Goal: Task Accomplishment & Management: Manage account settings

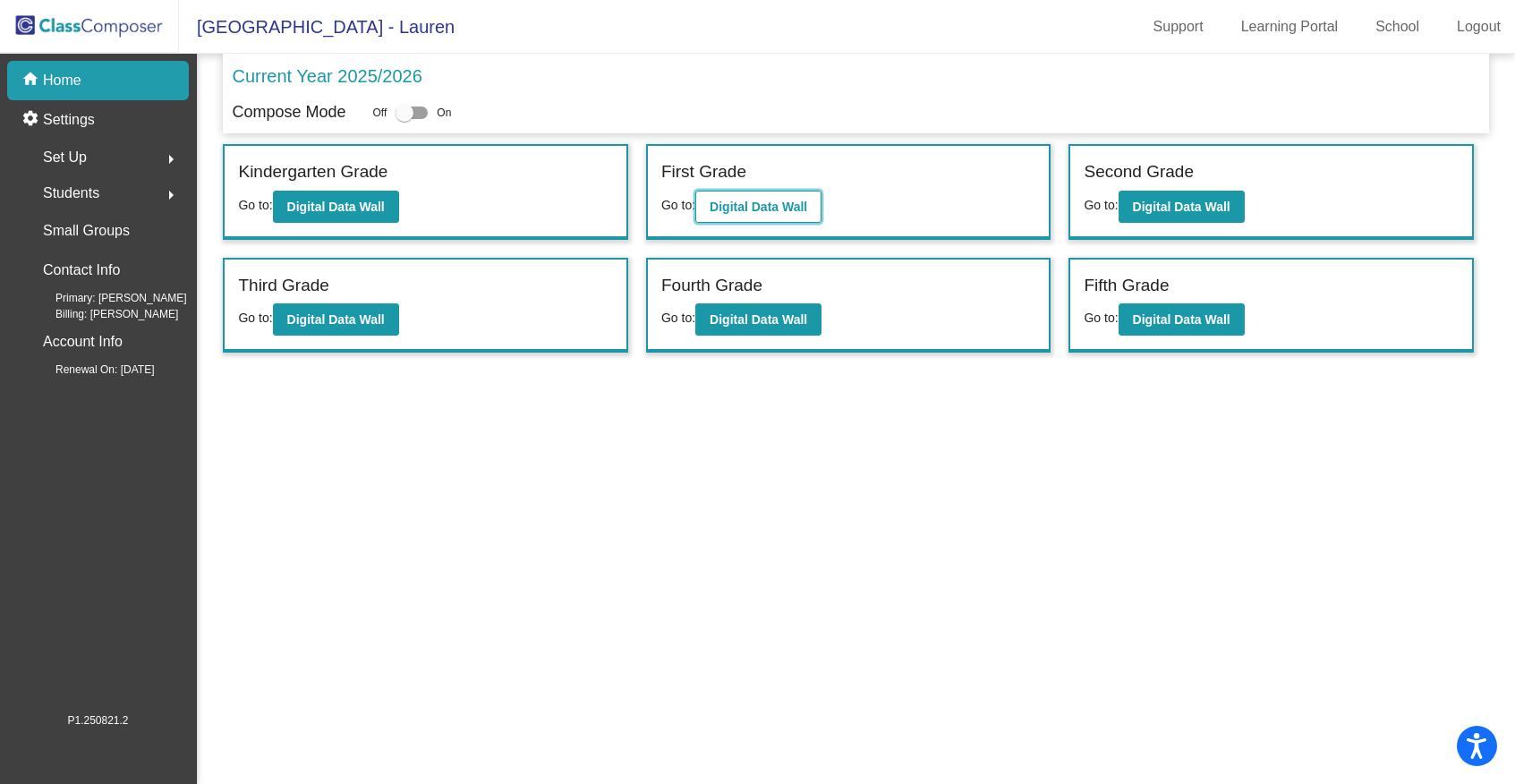
click at [765, 204] on b "Digital Data Wall" at bounding box center [758, 206] width 97 height 15
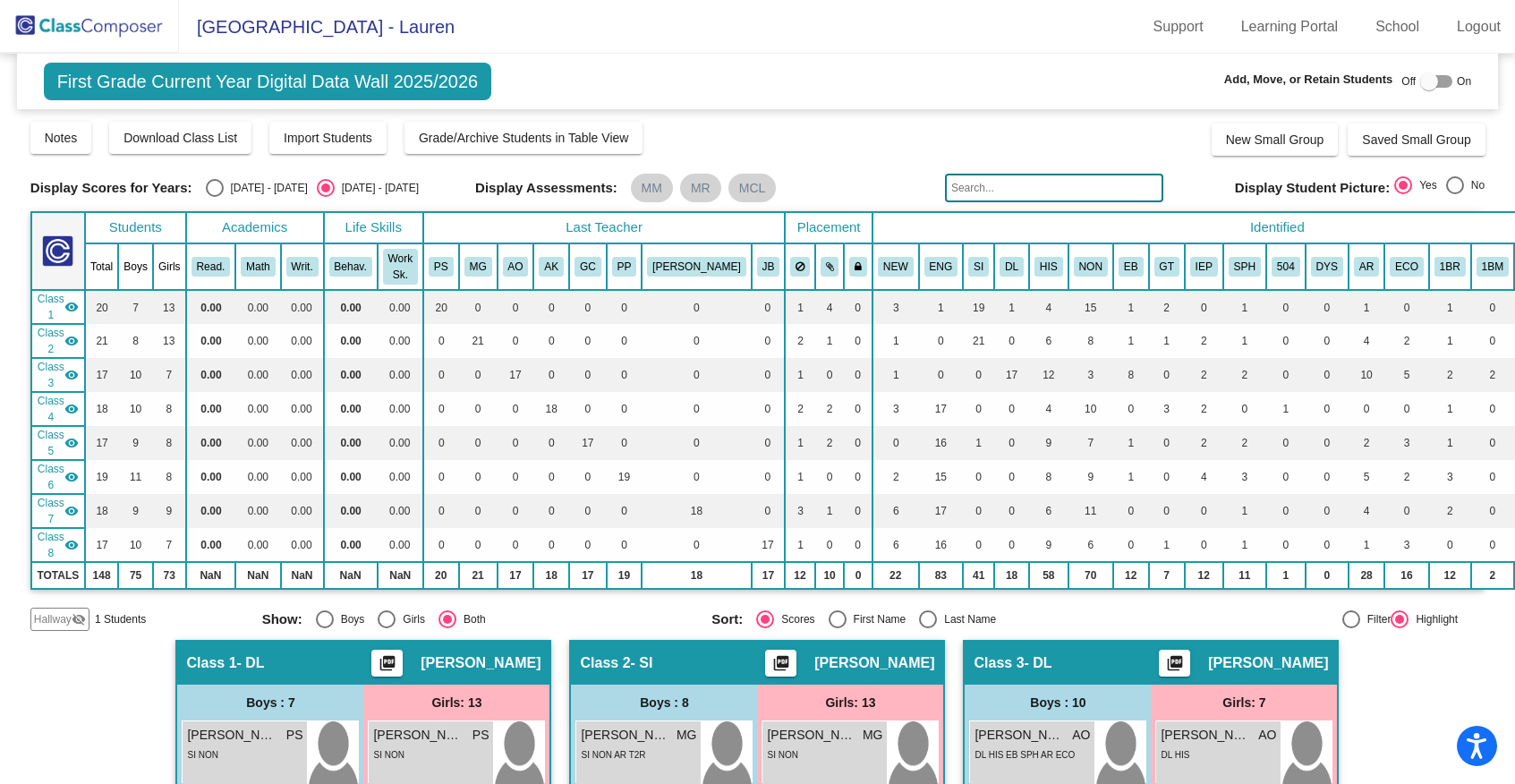
click at [226, 188] on div "[DATE] - [DATE]" at bounding box center [266, 187] width 84 height 16
click at [215, 197] on input "[DATE] - [DATE]" at bounding box center [214, 197] width 1 height 1
radio input "true"
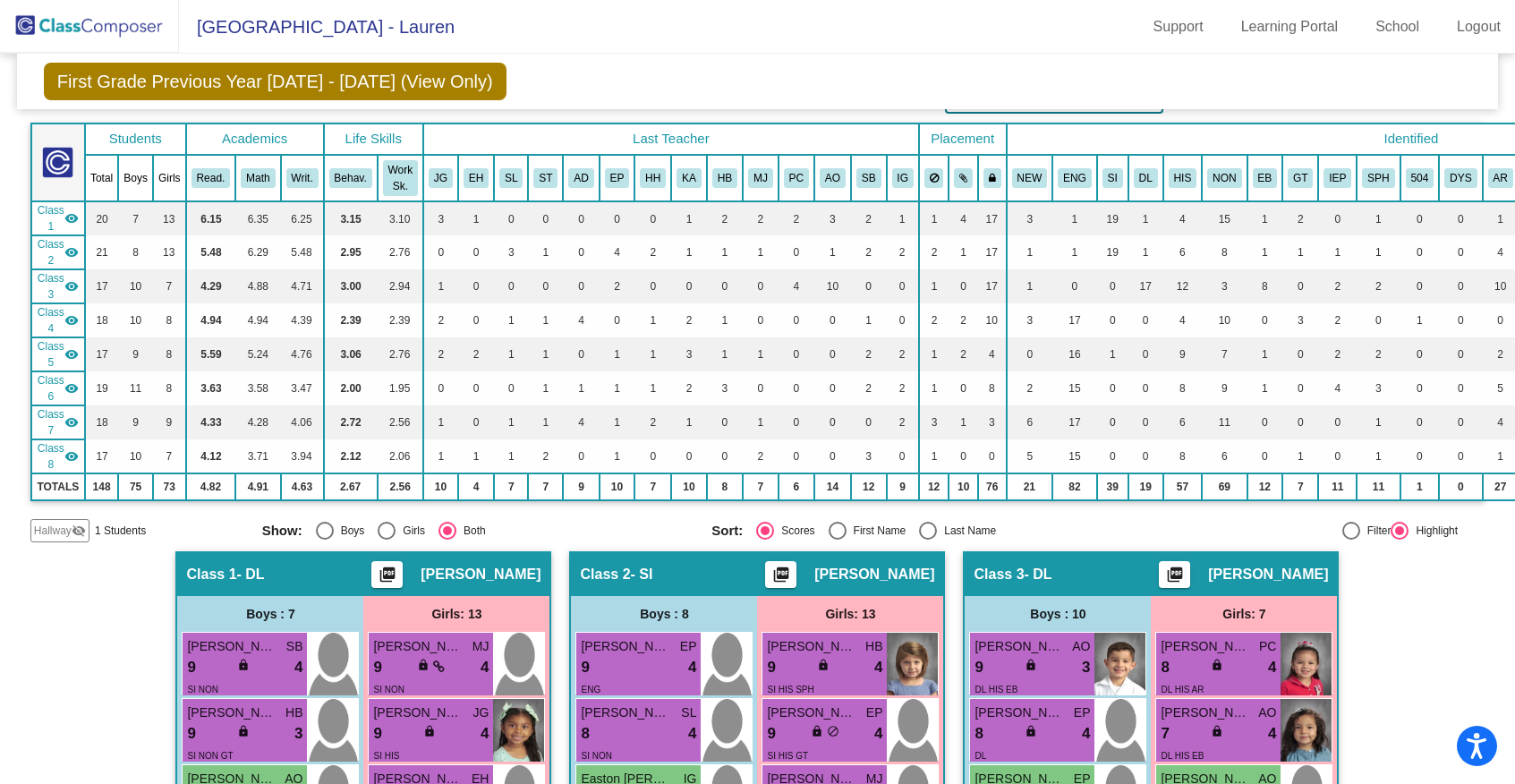
scroll to position [5, 0]
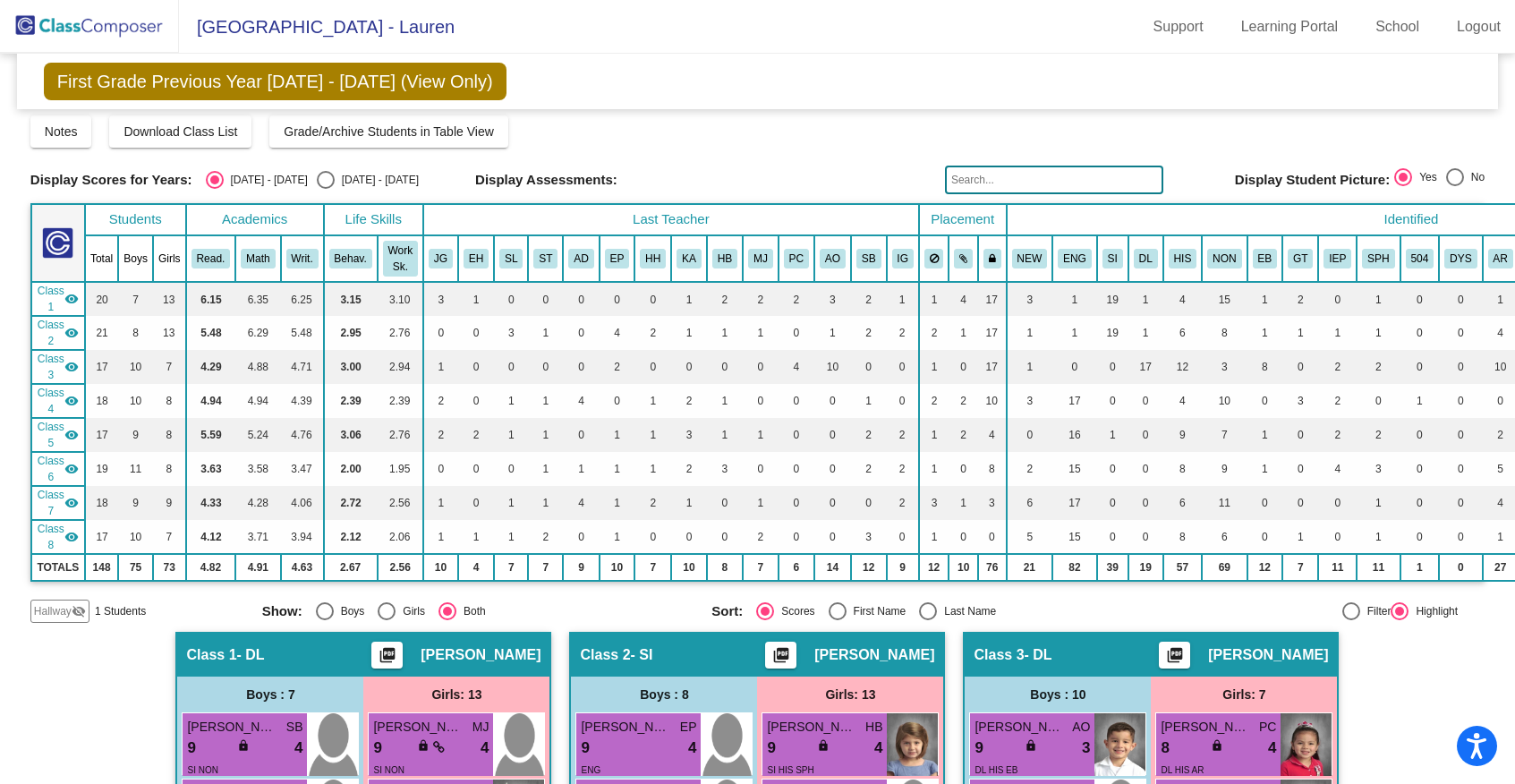
click at [73, 604] on mat-icon "visibility_off" at bounding box center [78, 611] width 15 height 15
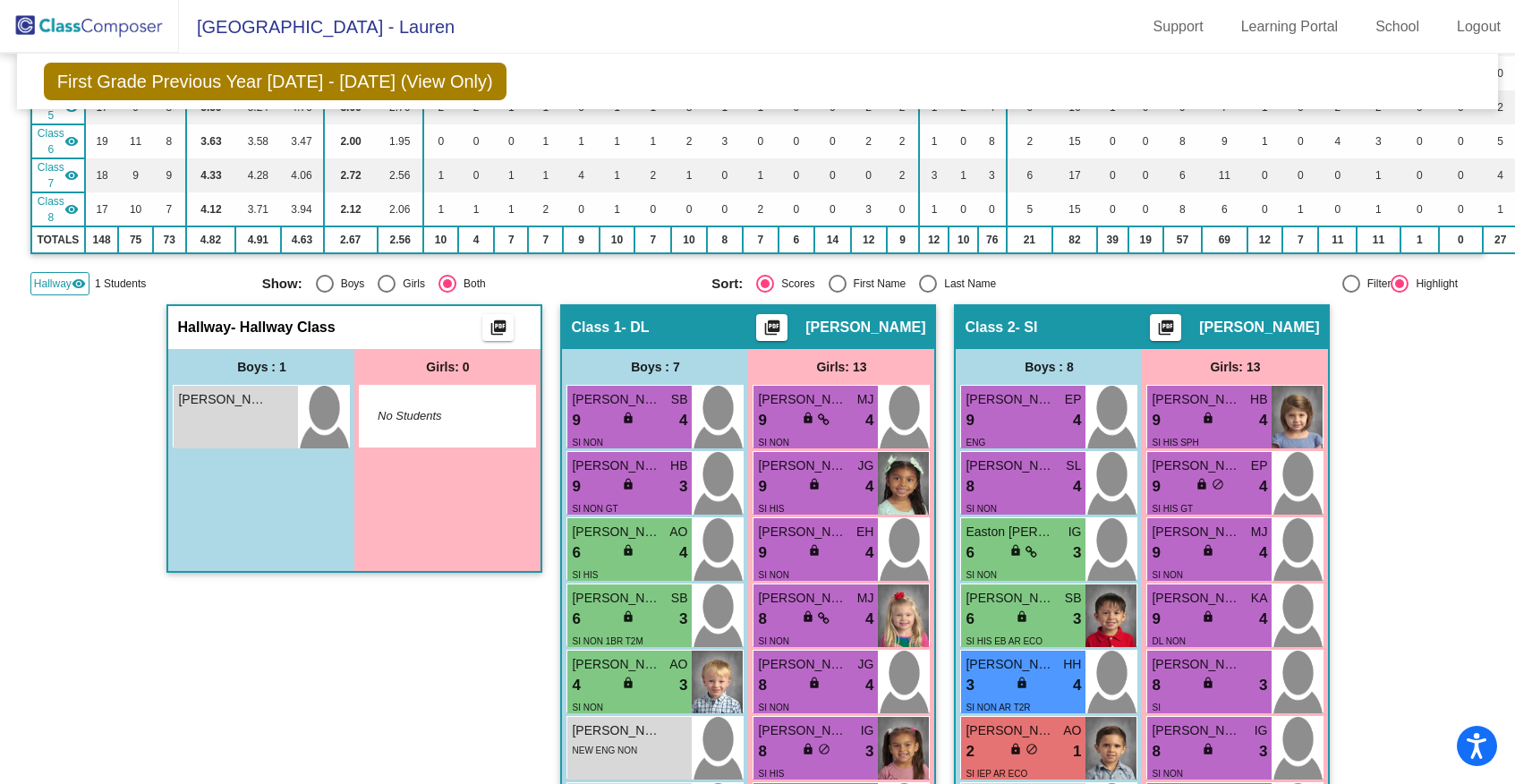
scroll to position [343, 0]
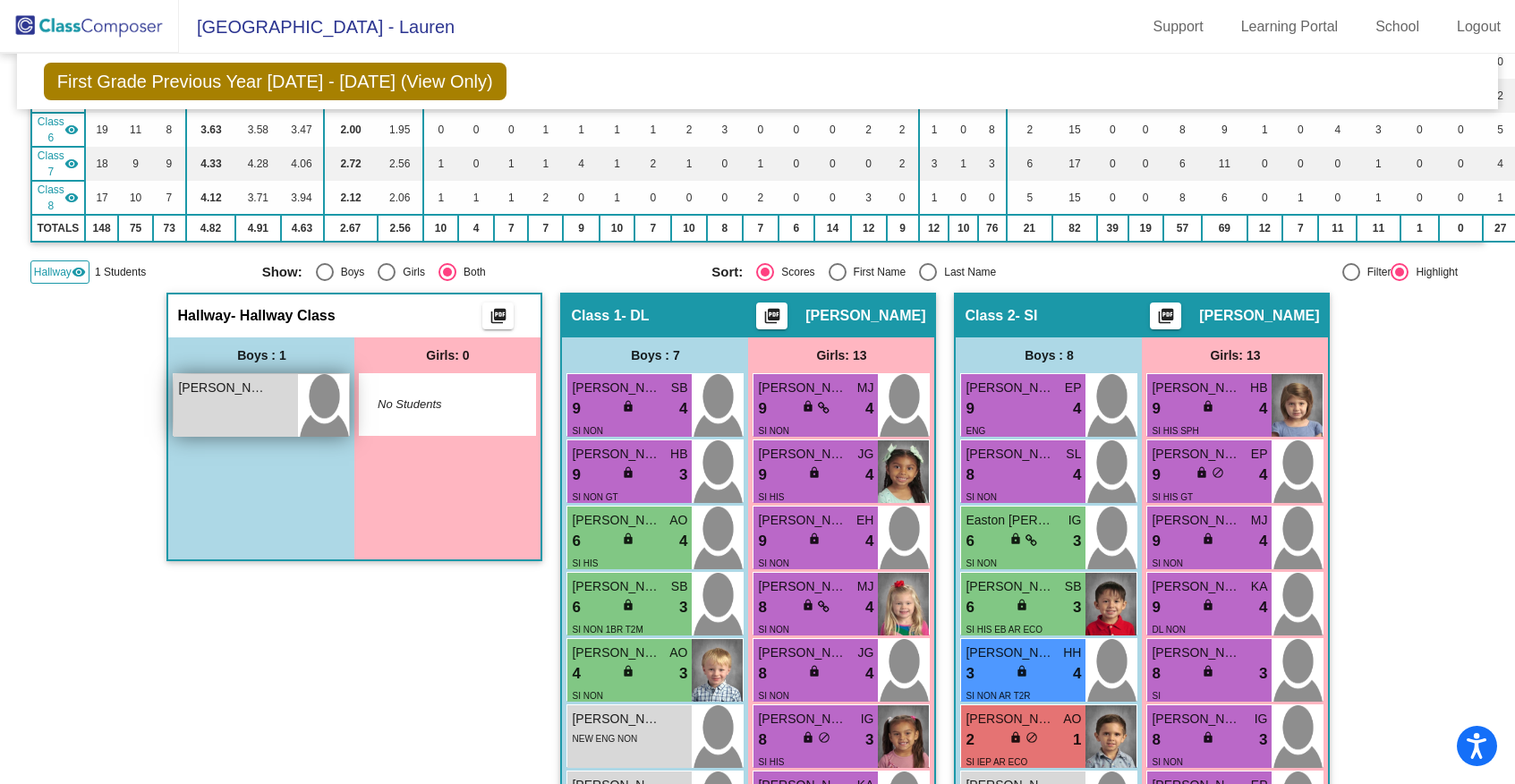
click at [233, 411] on div "[PERSON_NAME] lock do_not_disturb_alt" at bounding box center [235, 405] width 125 height 63
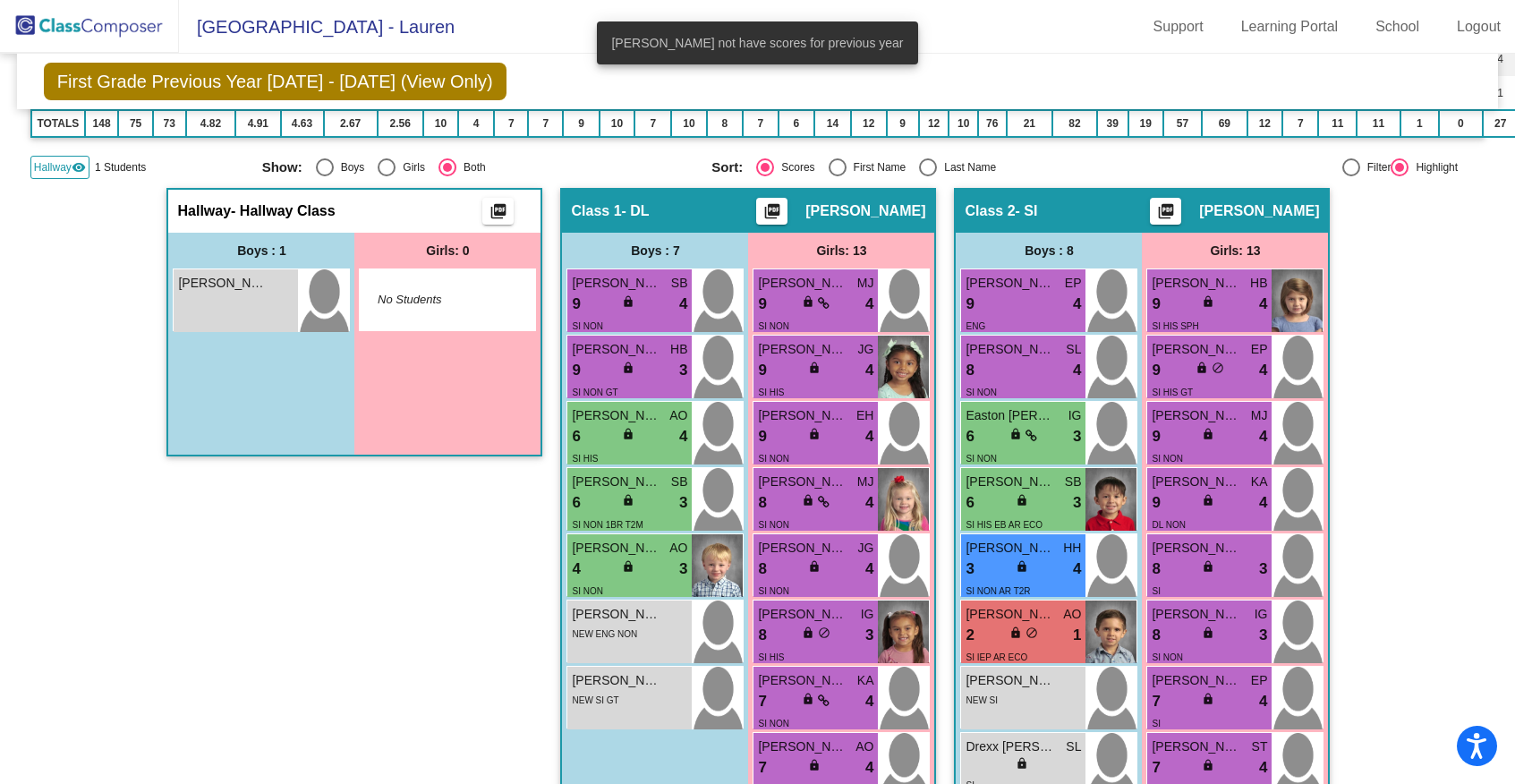
scroll to position [448, 1]
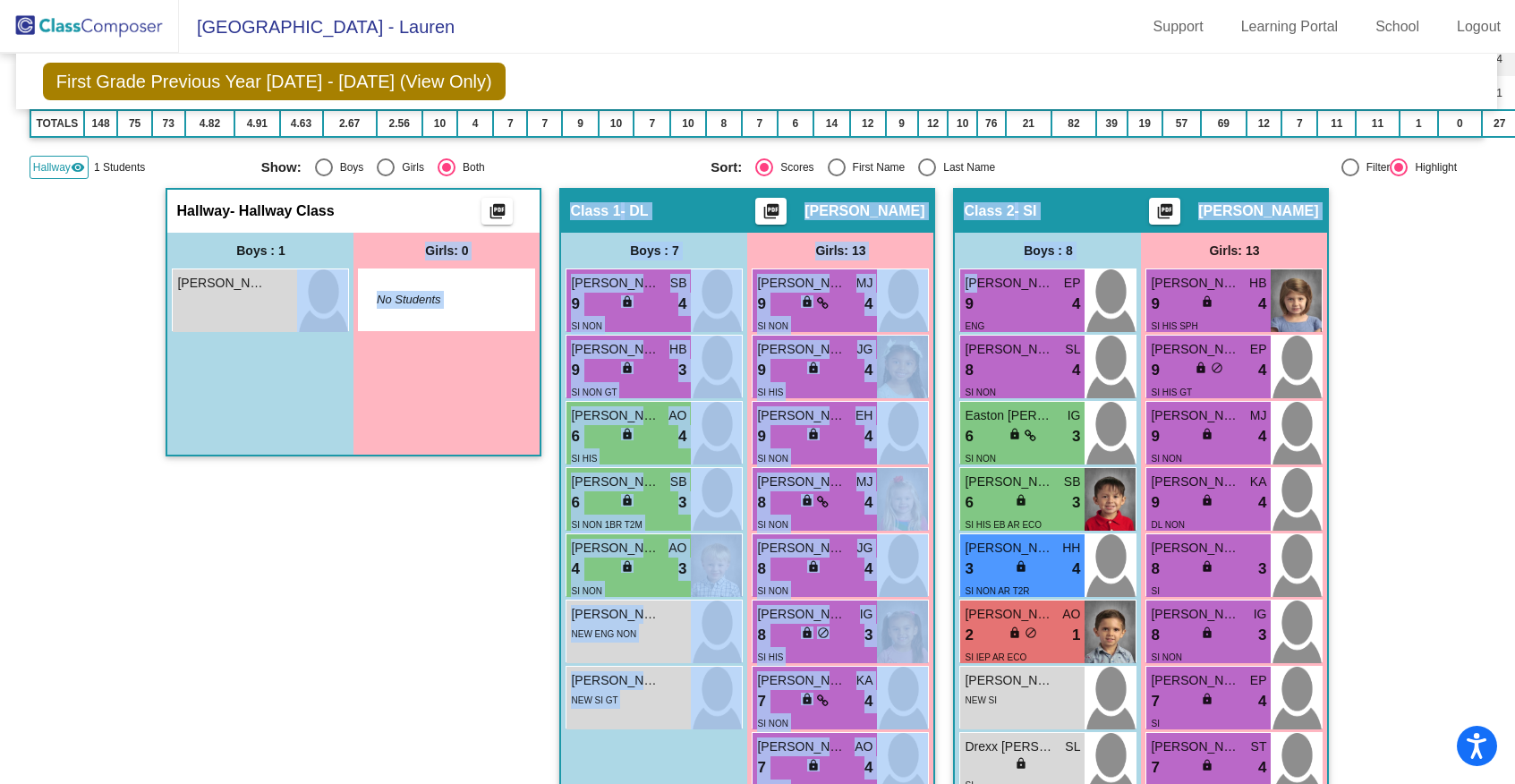
drag, startPoint x: 976, startPoint y: 289, endPoint x: 213, endPoint y: 352, distance: 765.6
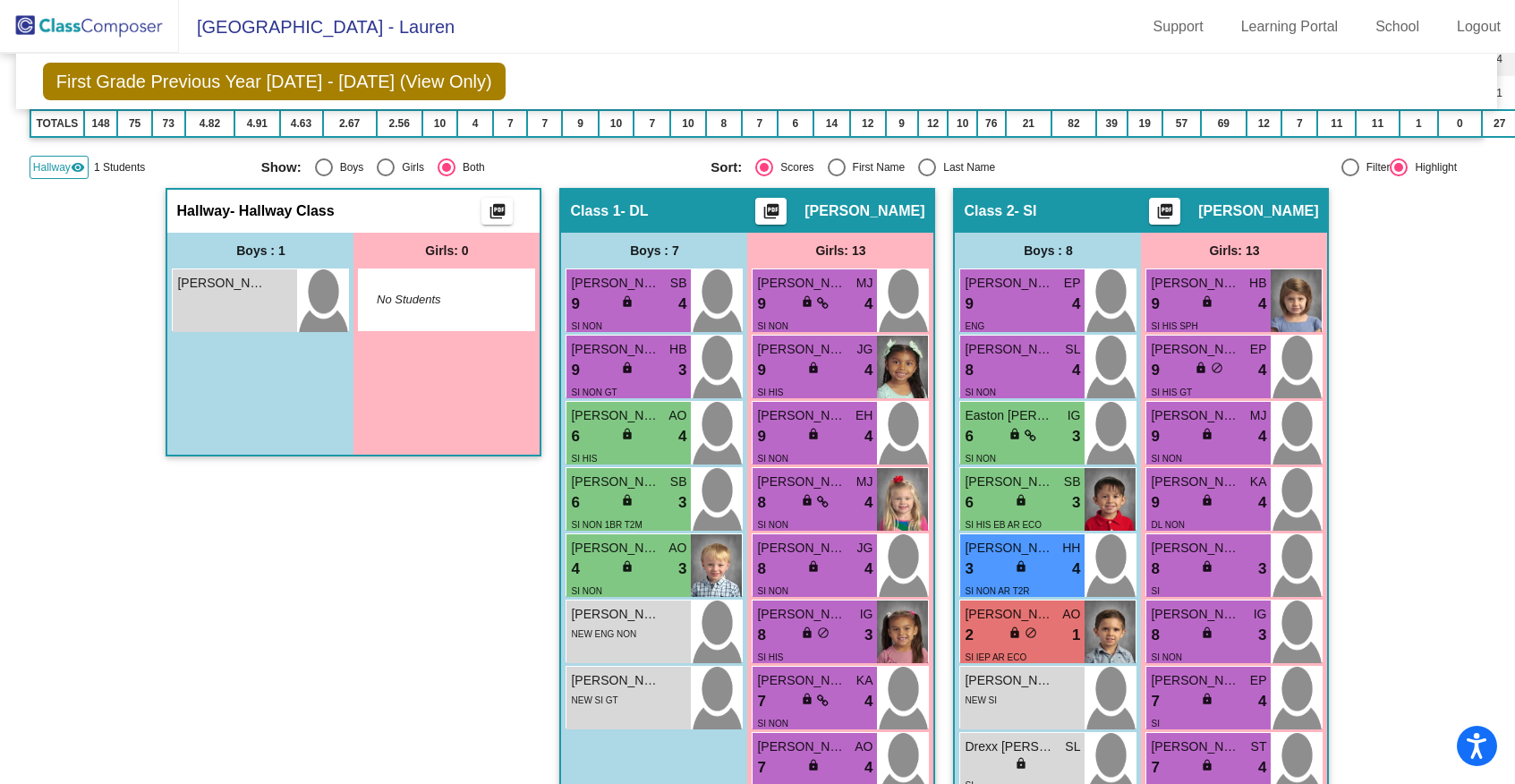
click at [214, 352] on div "Boys : 1 [PERSON_NAME] lock do_not_disturb_alt" at bounding box center [261, 343] width 186 height 222
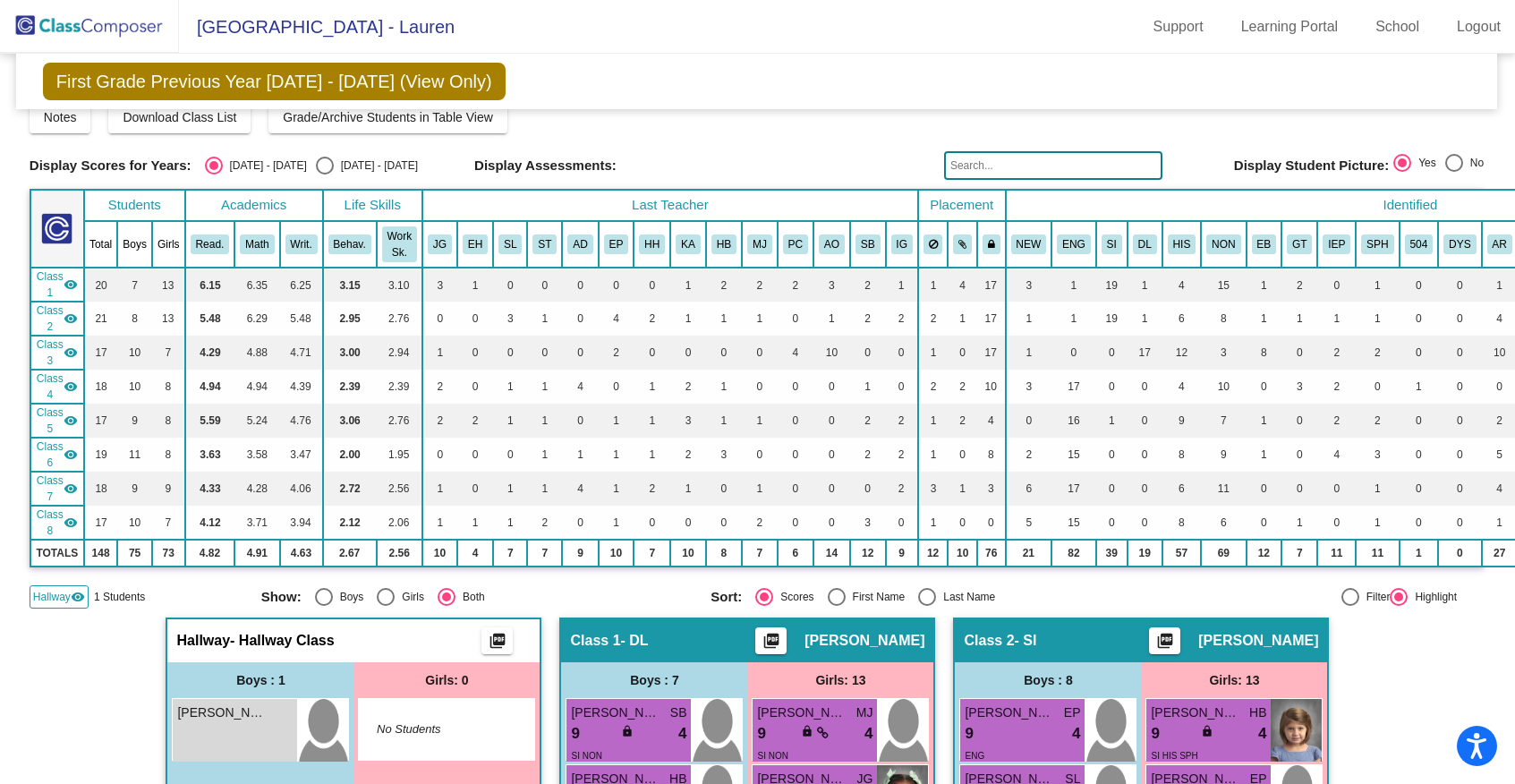
scroll to position [0, 1]
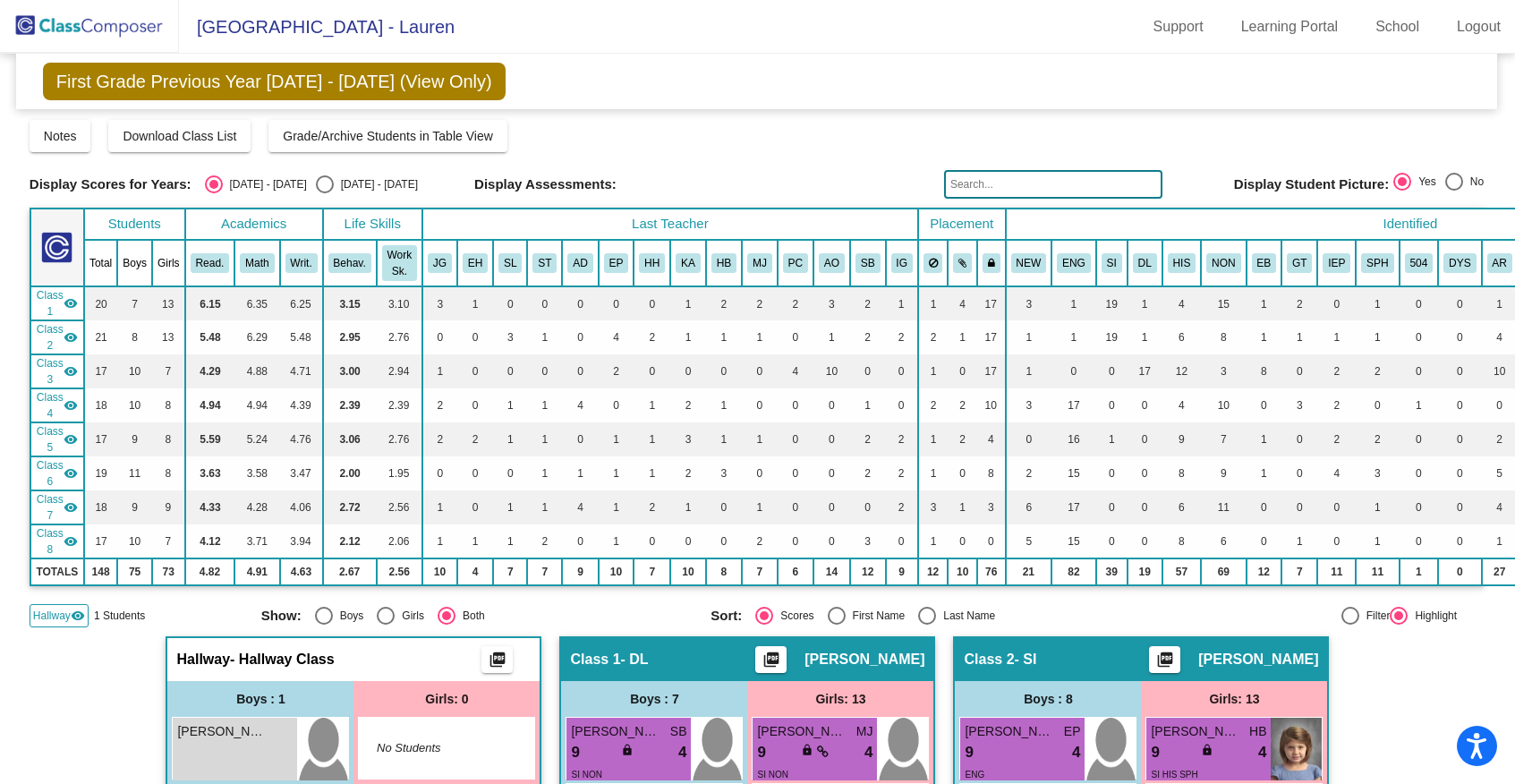
click at [49, 26] on img at bounding box center [89, 26] width 179 height 53
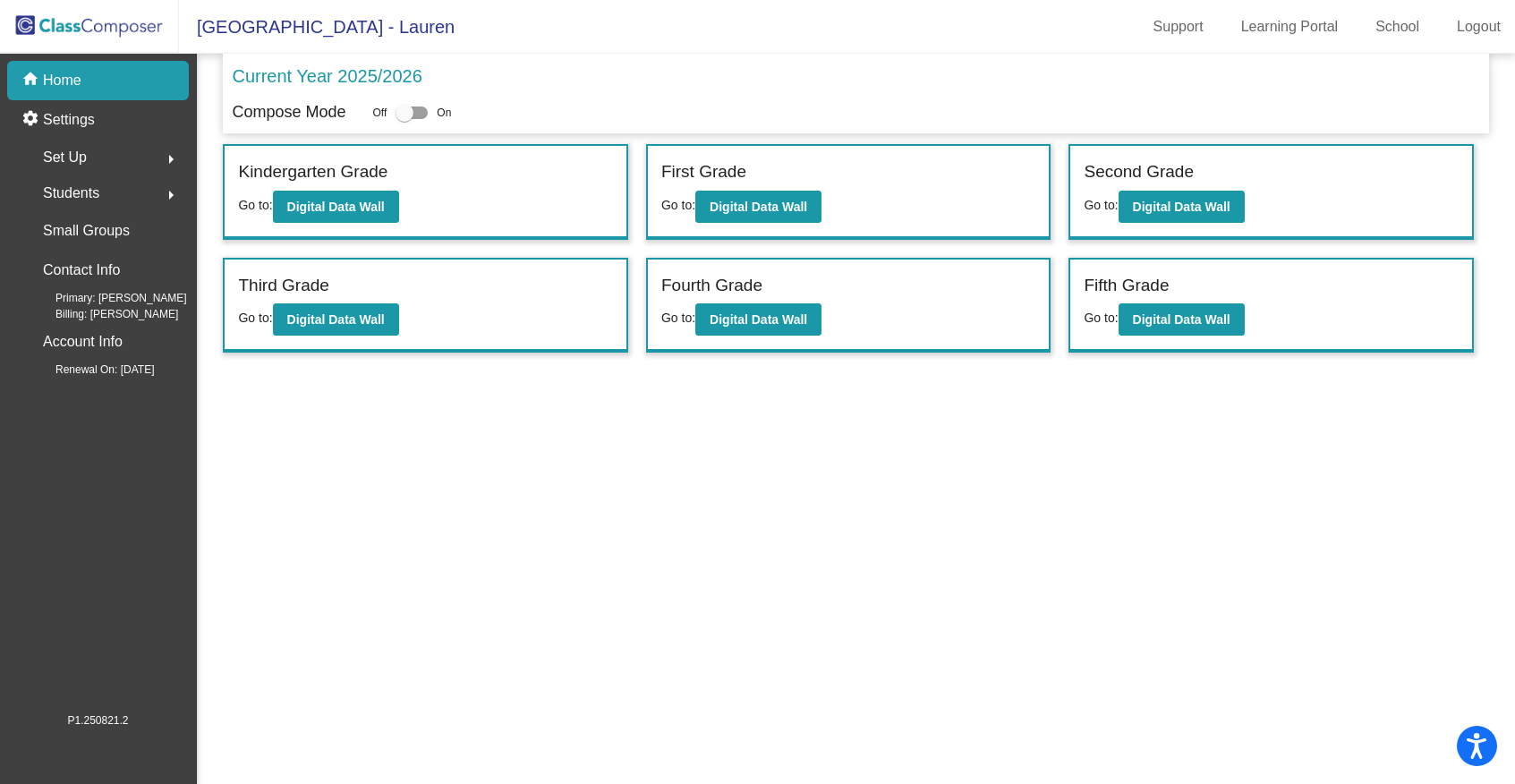
click at [170, 188] on mat-icon "arrow_right" at bounding box center [171, 195] width 22 height 22
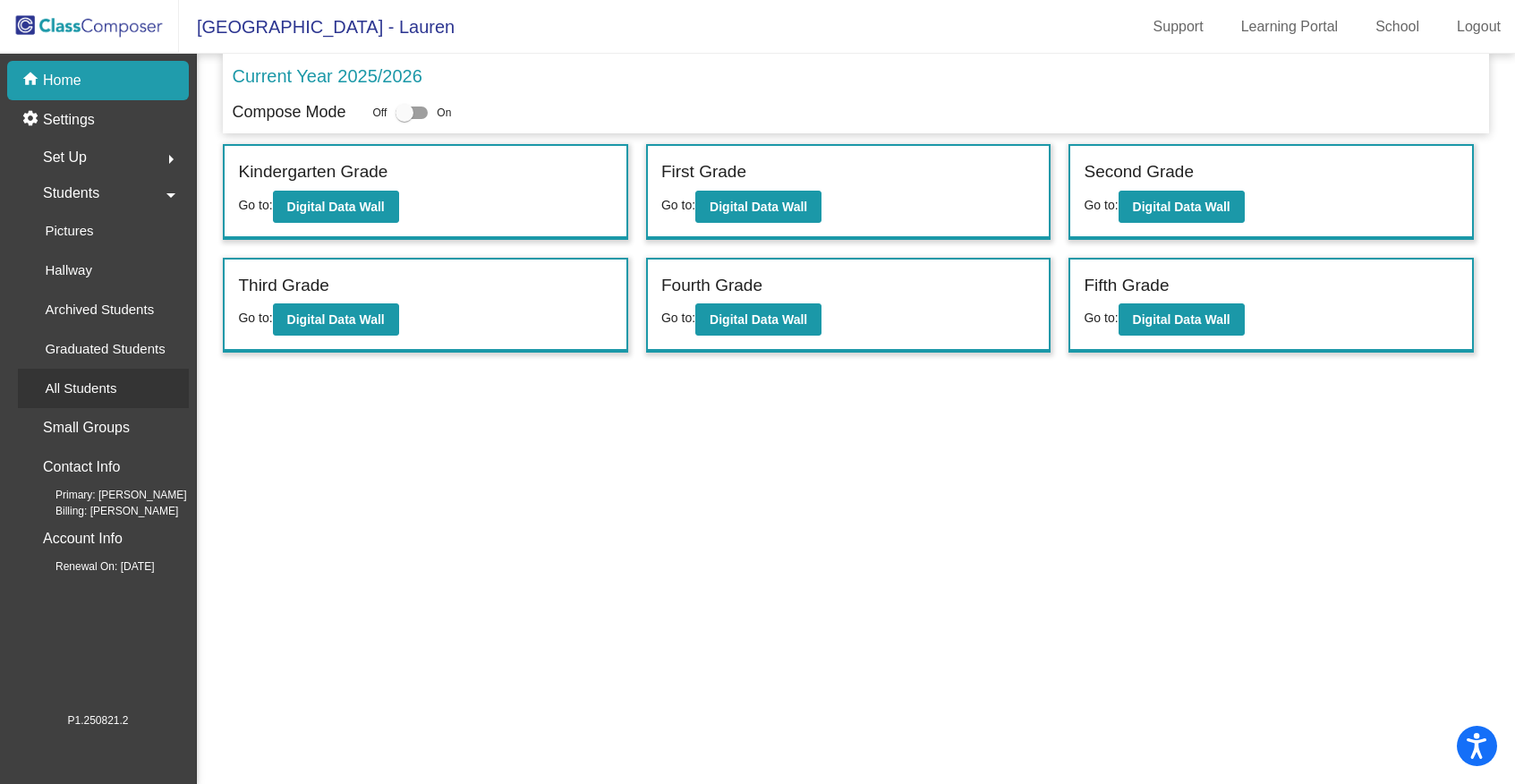
click at [99, 392] on p "All Students" at bounding box center [80, 389] width 72 height 22
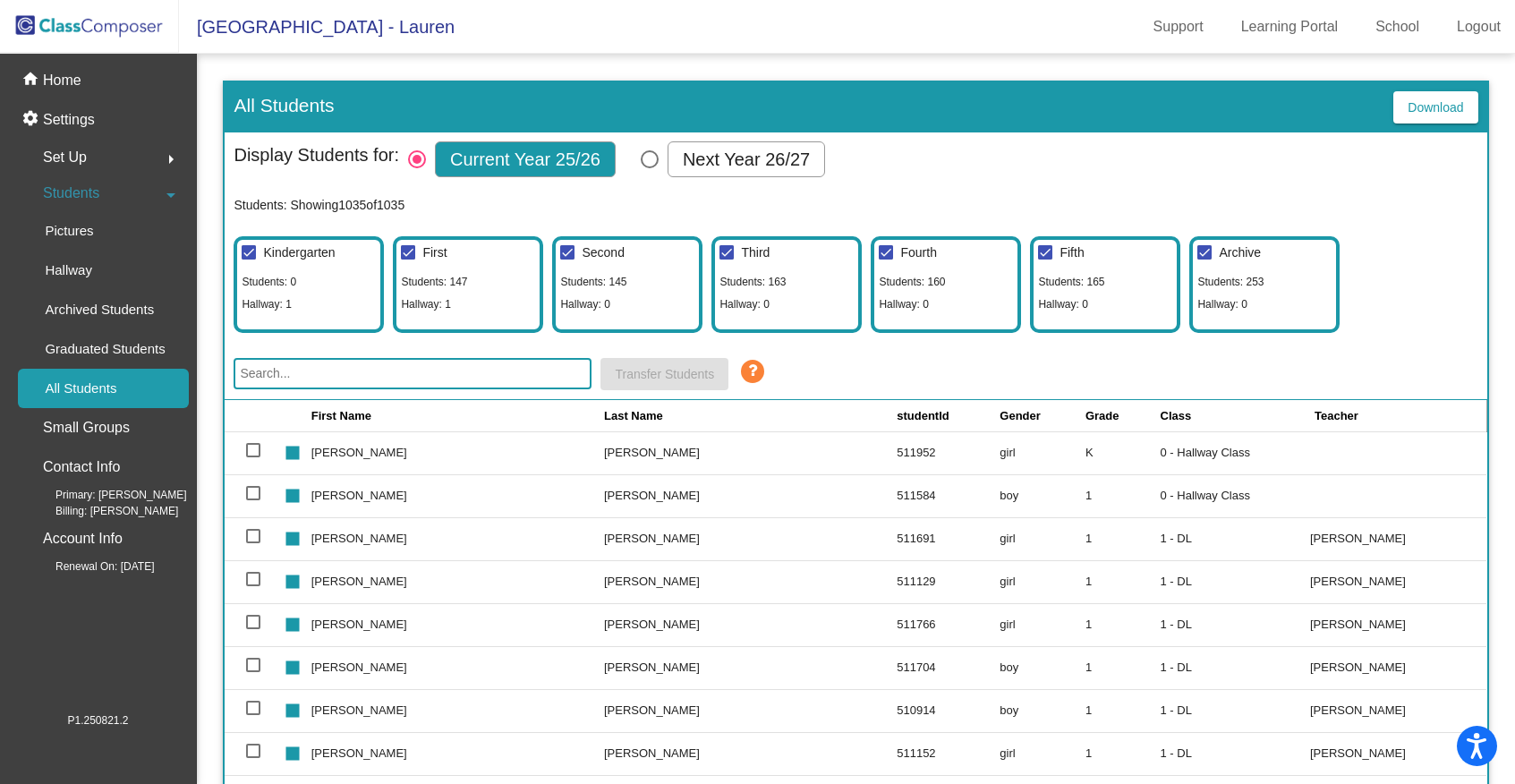
click at [365, 372] on input "text" at bounding box center [412, 374] width 358 height 31
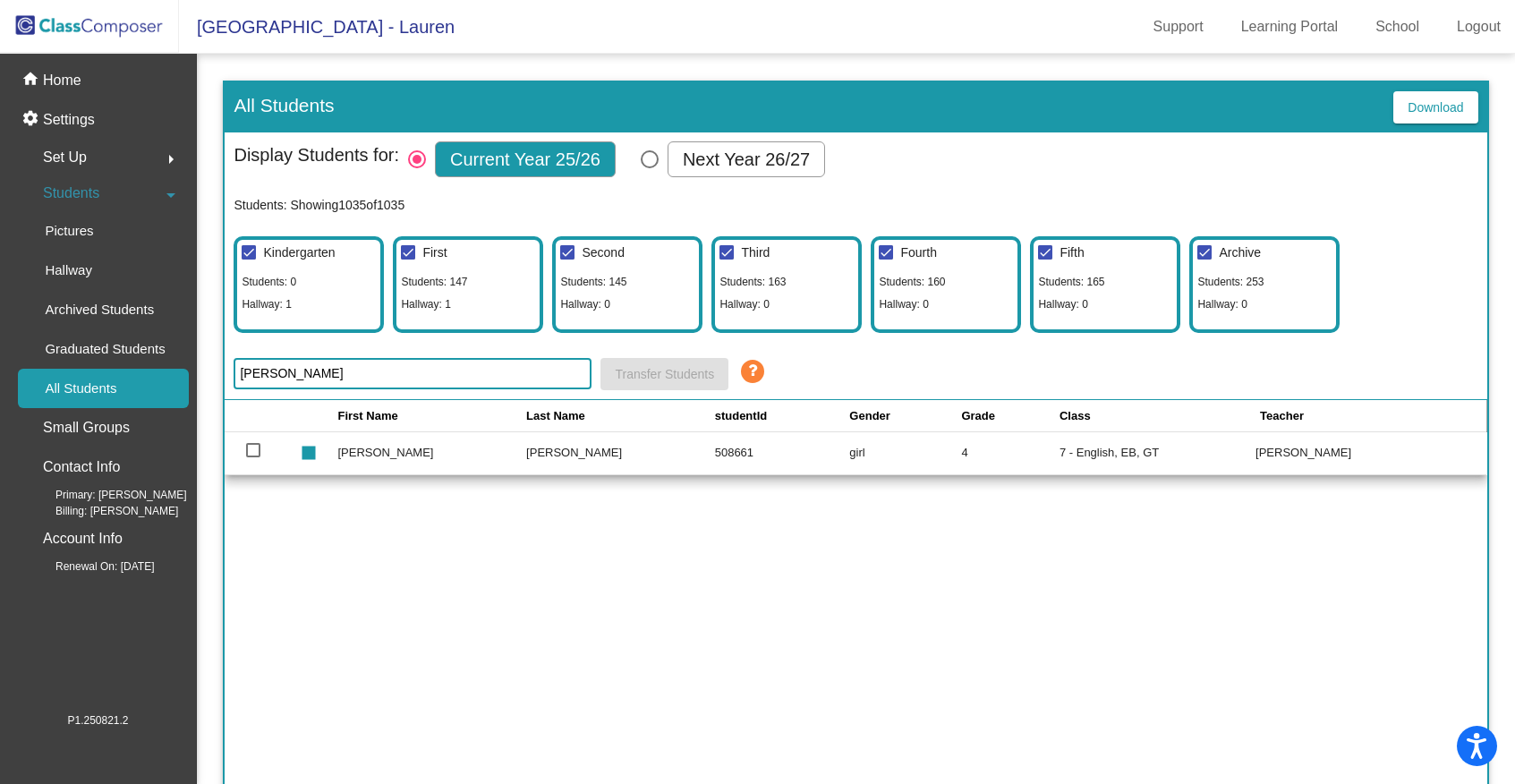
type input "[PERSON_NAME]"
click at [253, 451] on div at bounding box center [253, 450] width 15 height 15
click at [253, 457] on input "select row 585" at bounding box center [252, 457] width 1 height 1
click at [660, 376] on span "Transfer Students" at bounding box center [664, 374] width 99 height 15
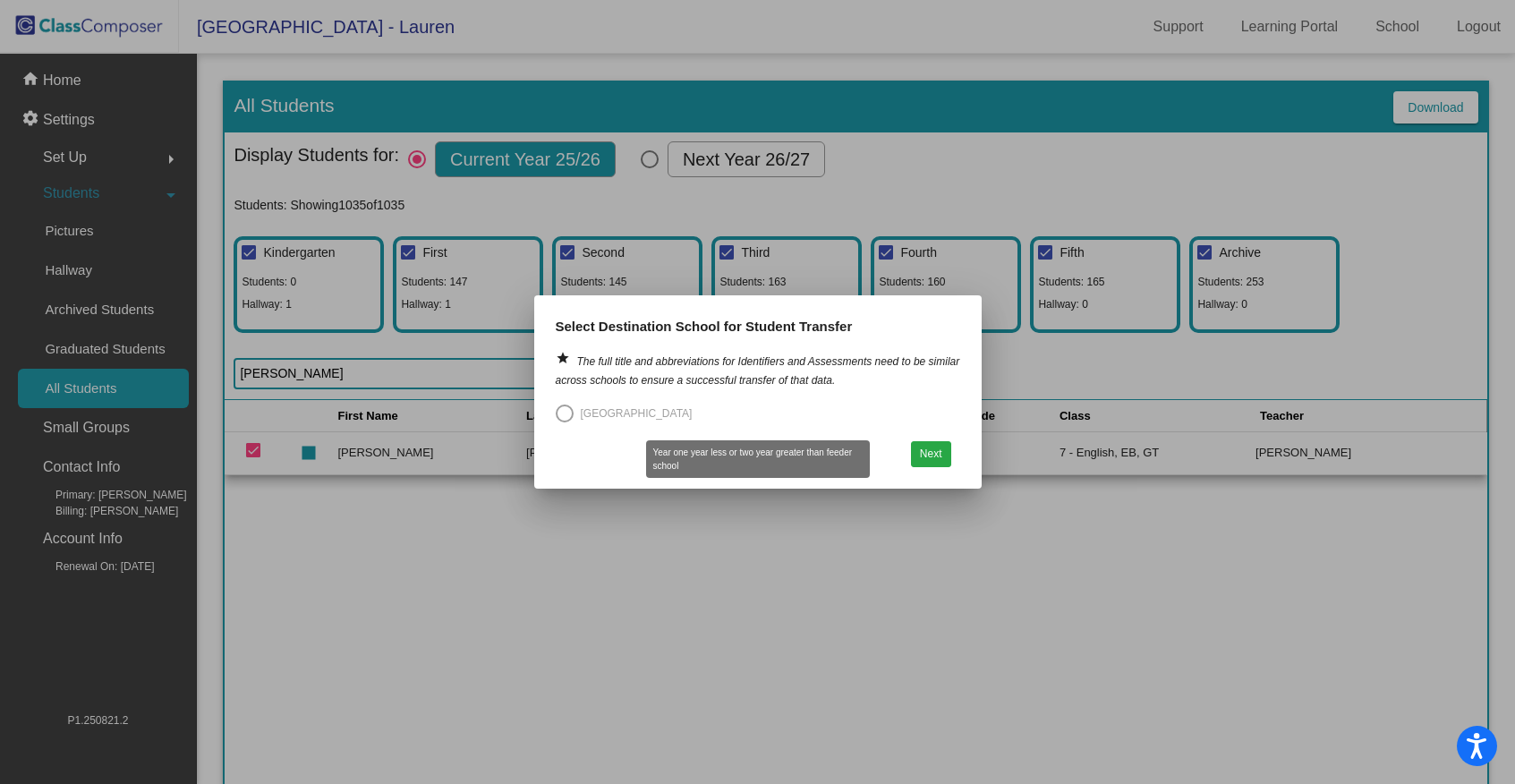
click at [565, 413] on div "Select an option" at bounding box center [564, 413] width 18 height 18
click at [584, 628] on div at bounding box center [758, 392] width 1515 height 784
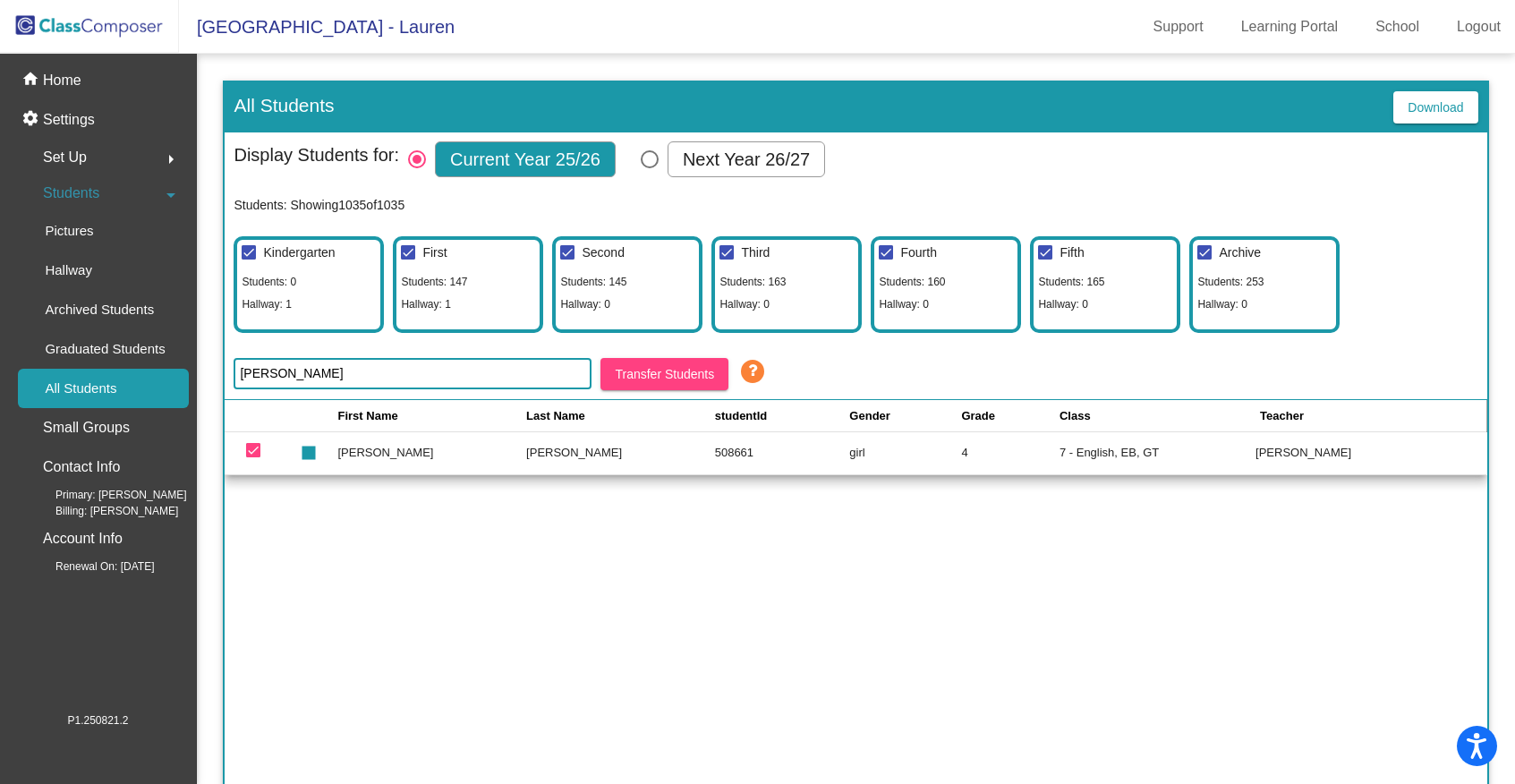
click at [253, 447] on div at bounding box center [253, 450] width 15 height 15
click at [253, 457] on input "deselect row 585" at bounding box center [252, 457] width 1 height 1
checkbox input "false"
click at [86, 78] on div "home Home" at bounding box center [97, 80] width 182 height 39
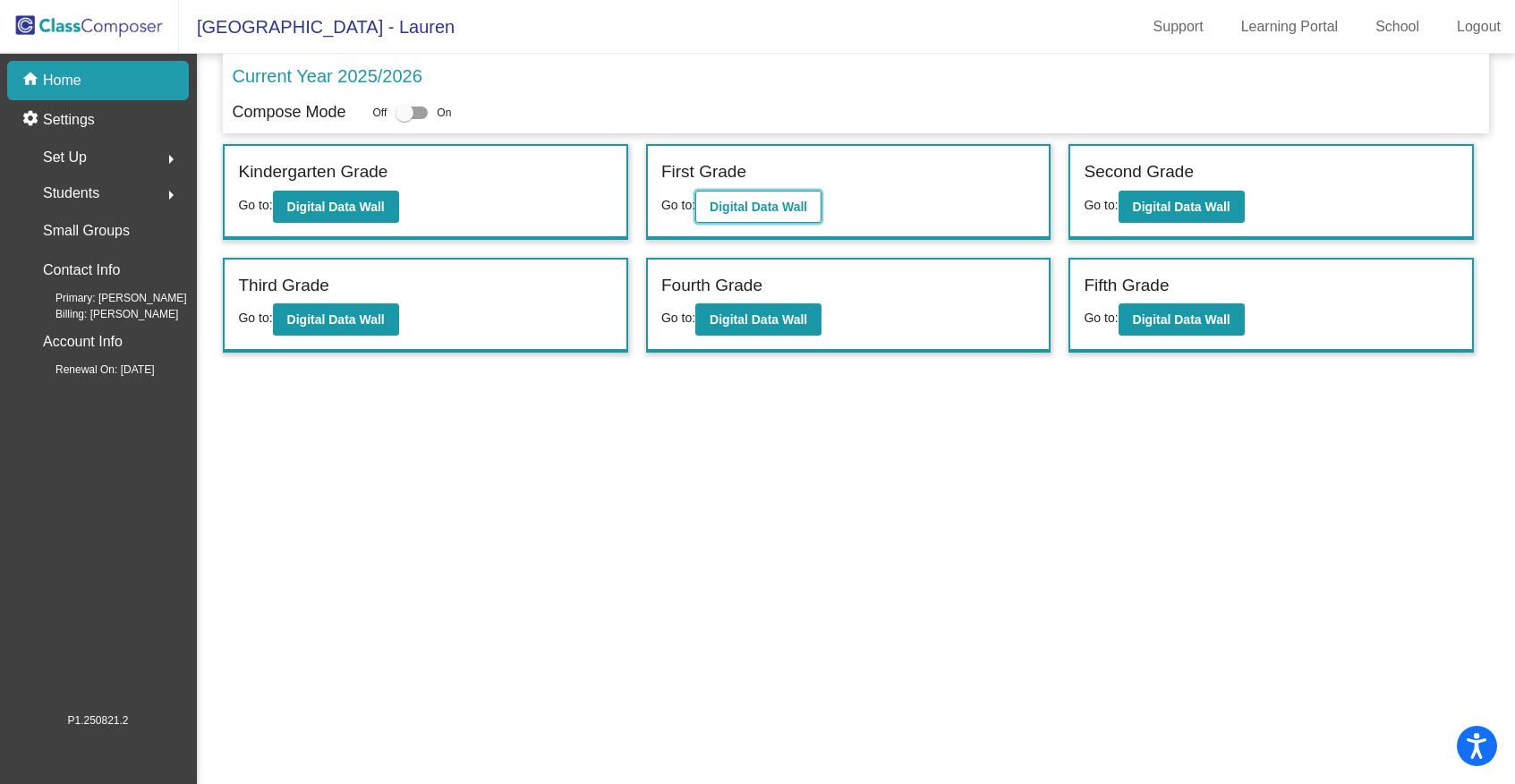
click at [763, 201] on b "Digital Data Wall" at bounding box center [758, 206] width 97 height 15
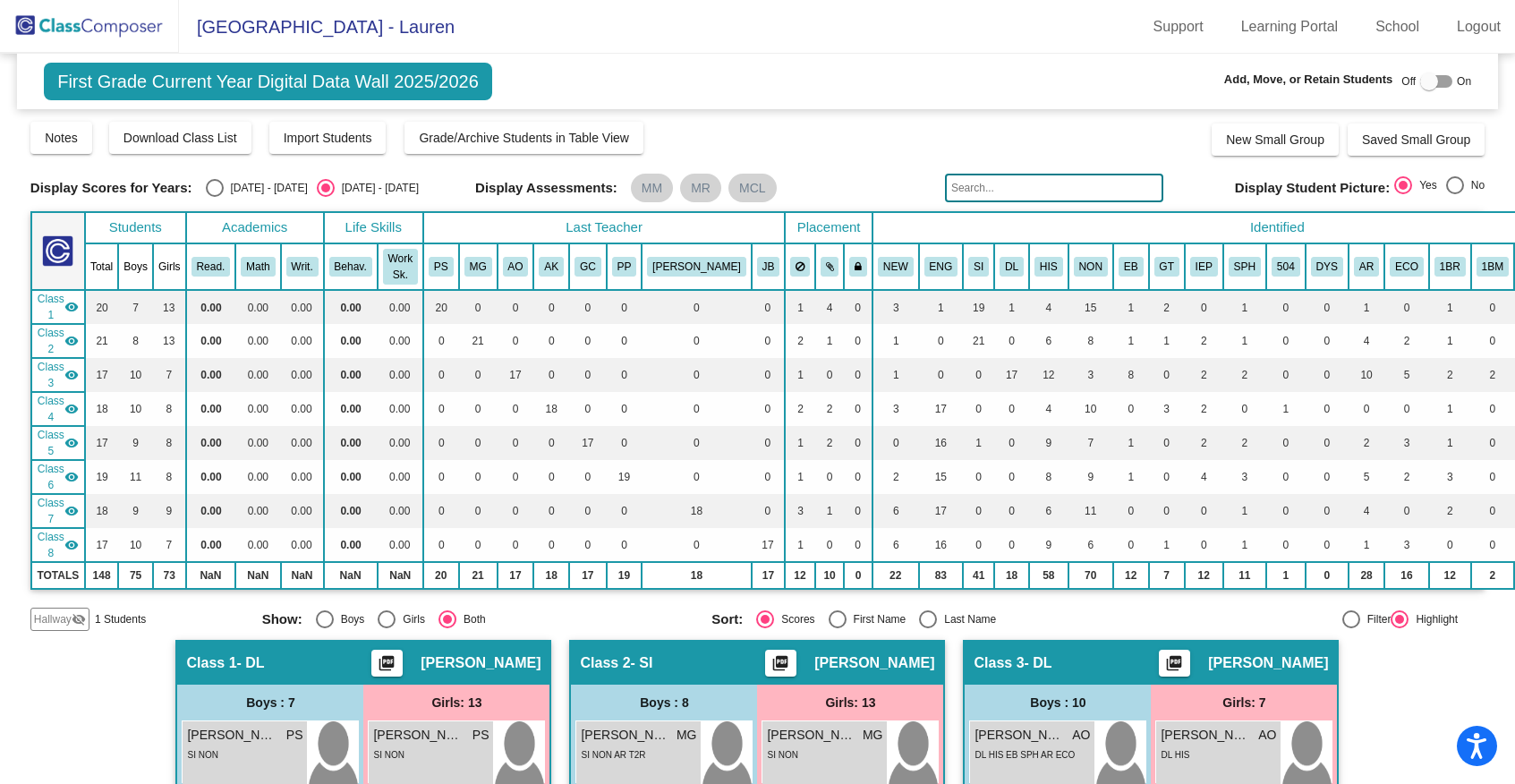
click at [53, 616] on span "Hallway" at bounding box center [53, 619] width 37 height 16
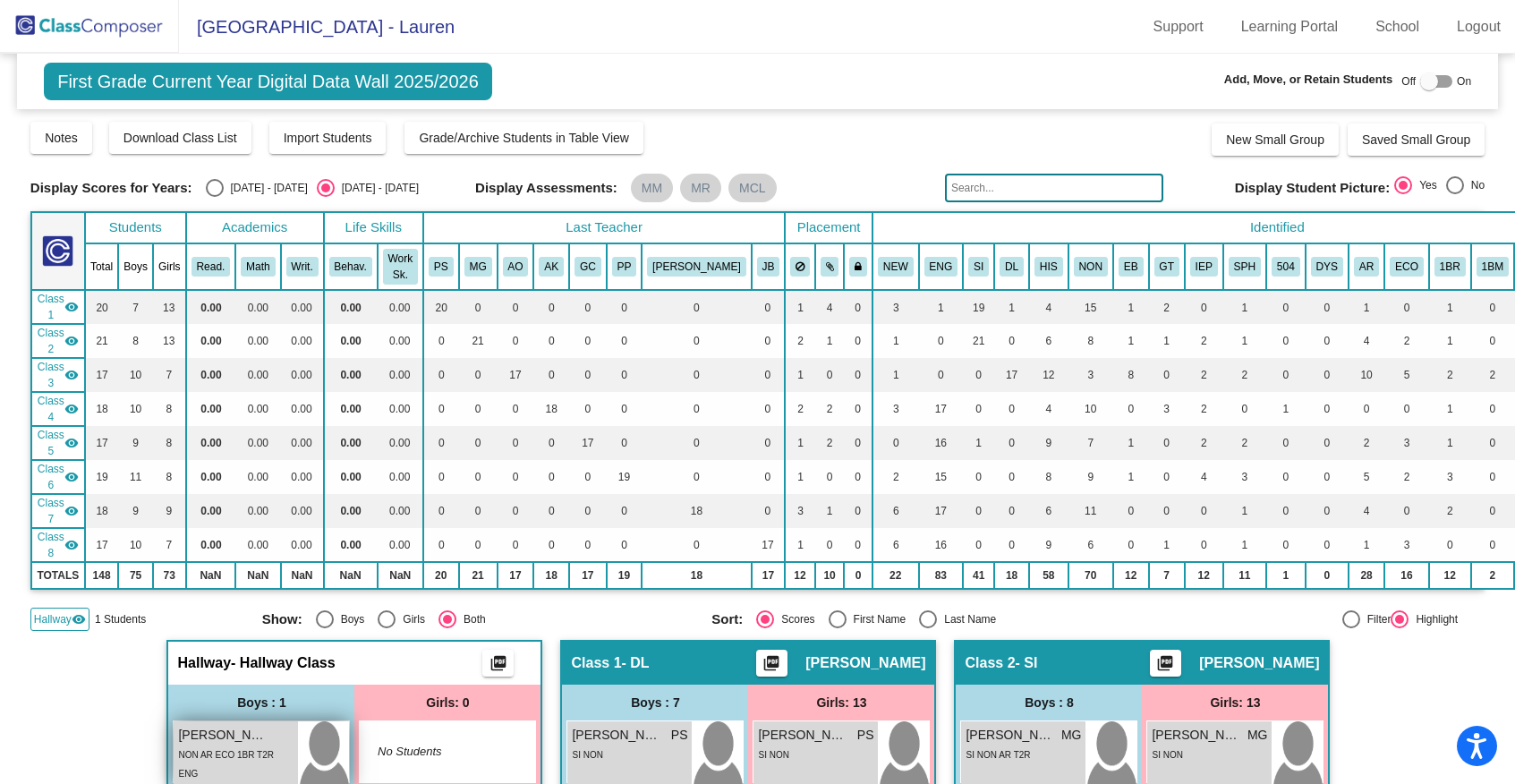
click at [263, 742] on span "[PERSON_NAME]" at bounding box center [223, 735] width 89 height 19
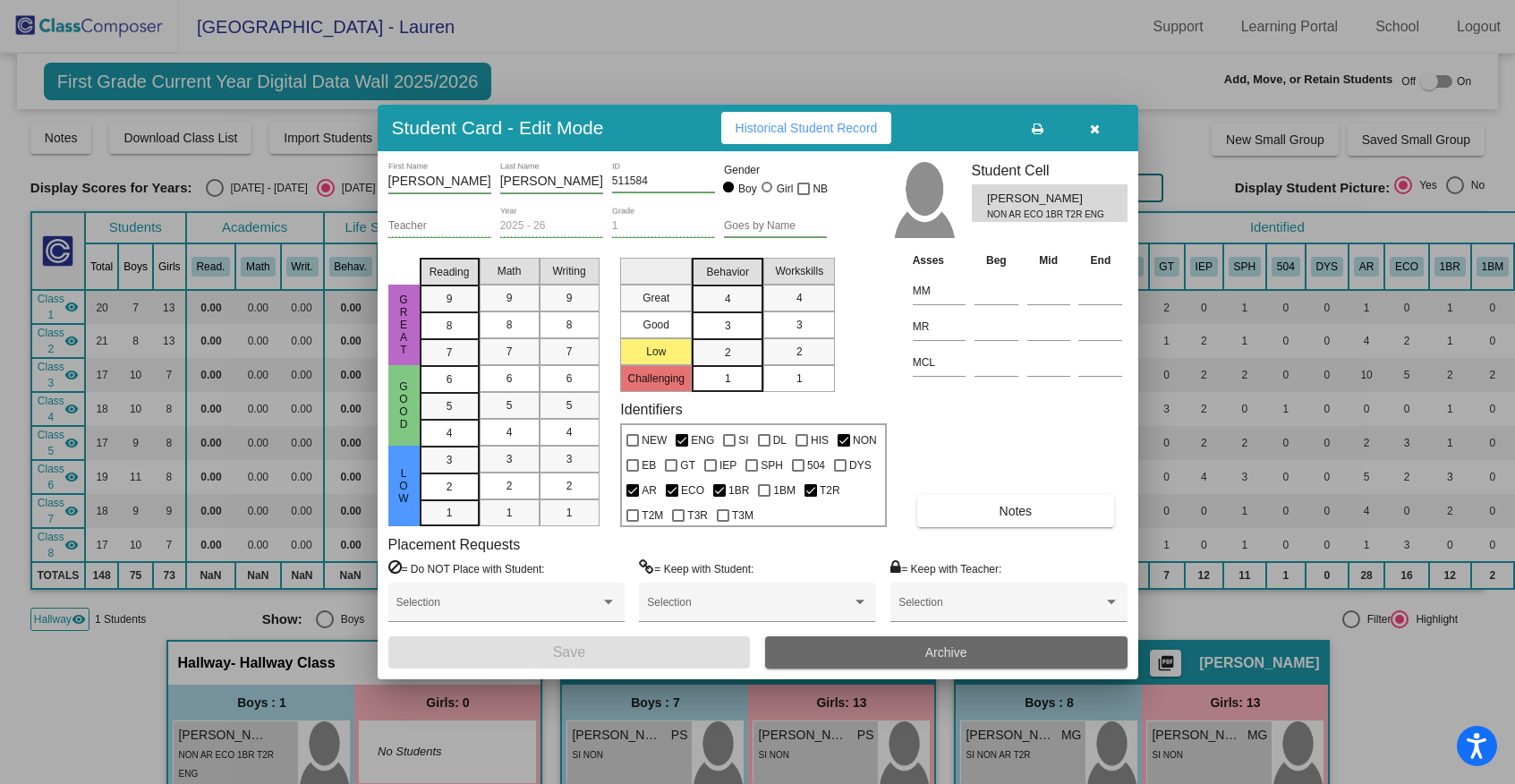
click at [903, 646] on button "Archive" at bounding box center [946, 653] width 362 height 32
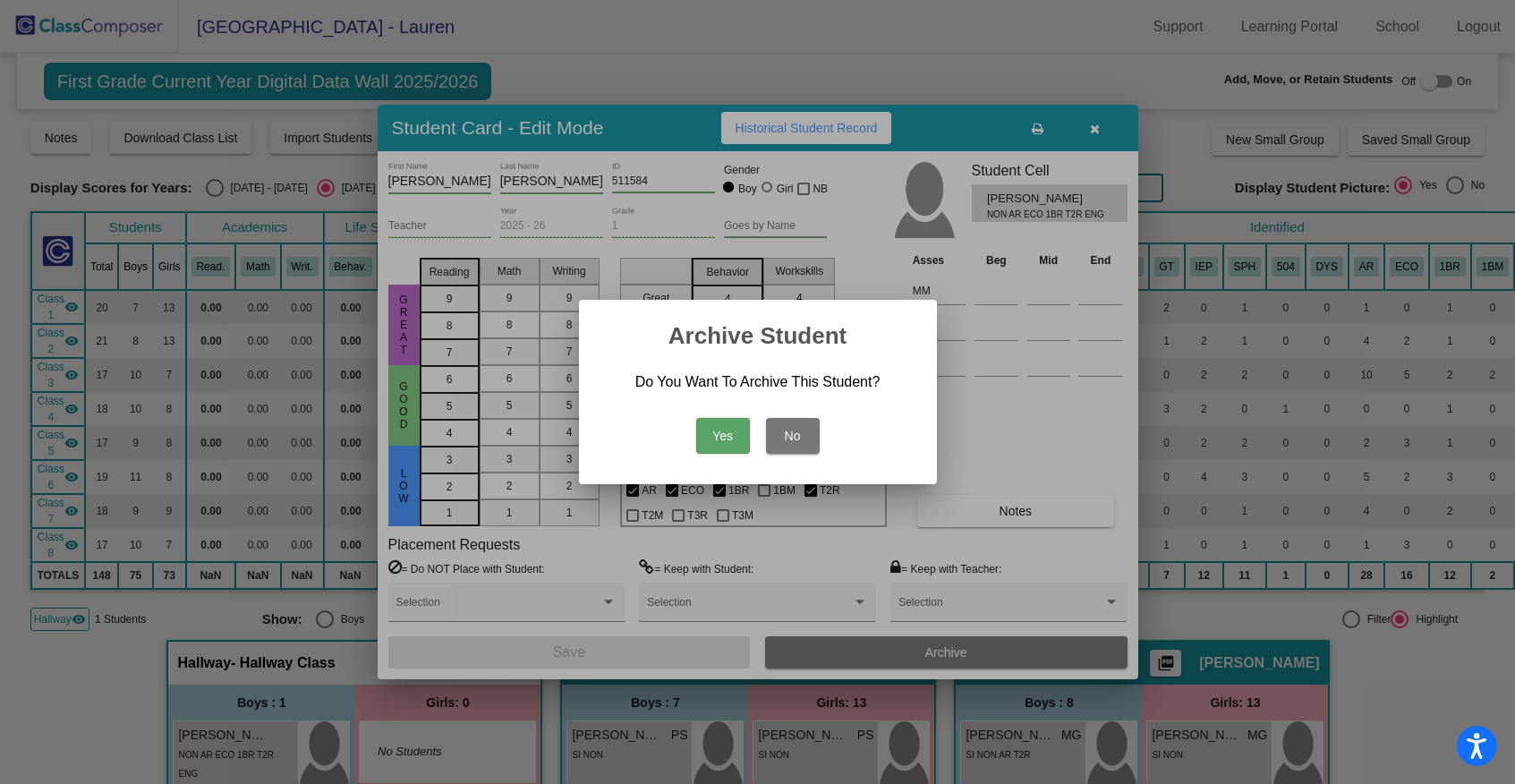
click at [722, 441] on button "Yes" at bounding box center [723, 436] width 54 height 35
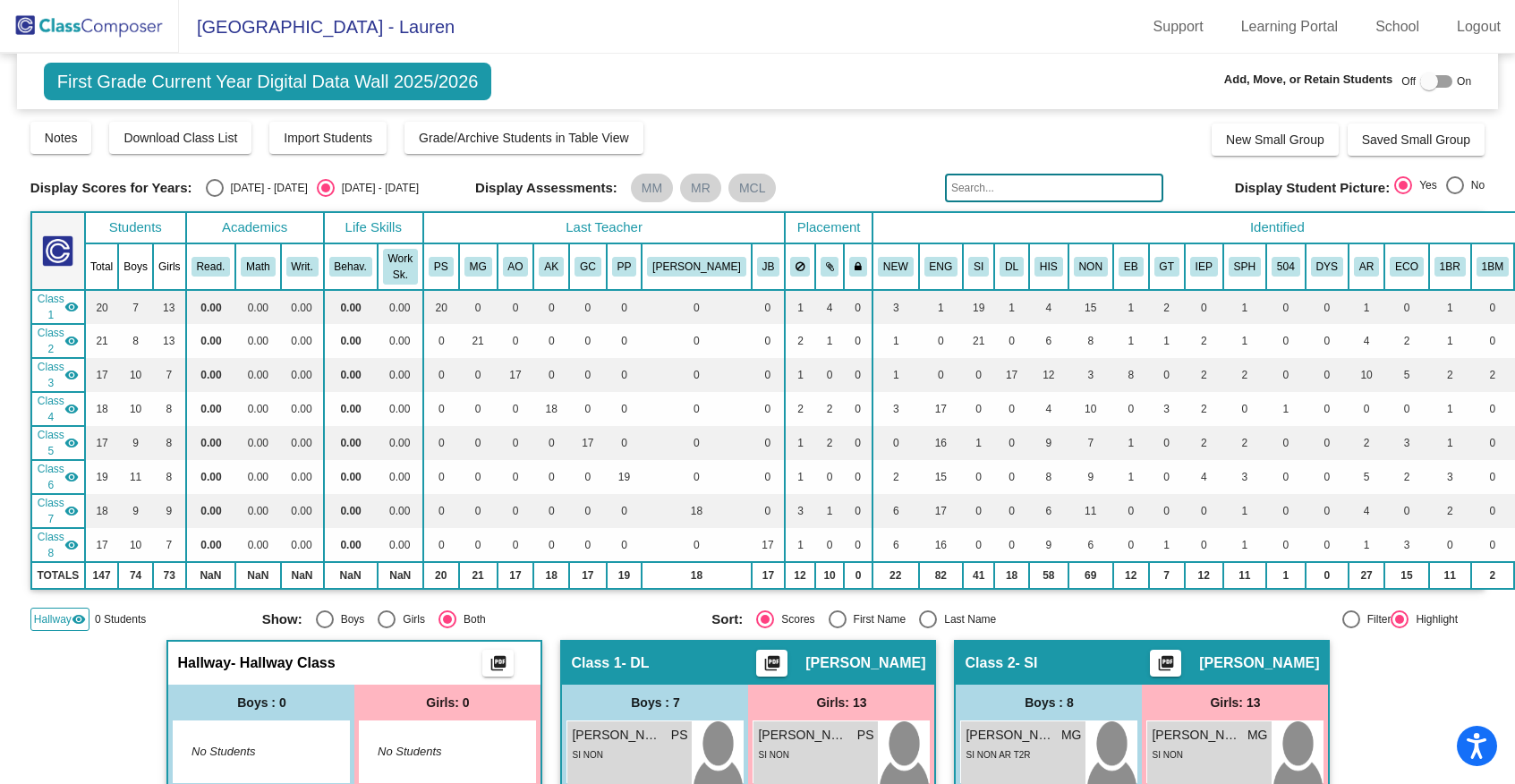
click at [63, 623] on span "Hallway" at bounding box center [53, 619] width 37 height 16
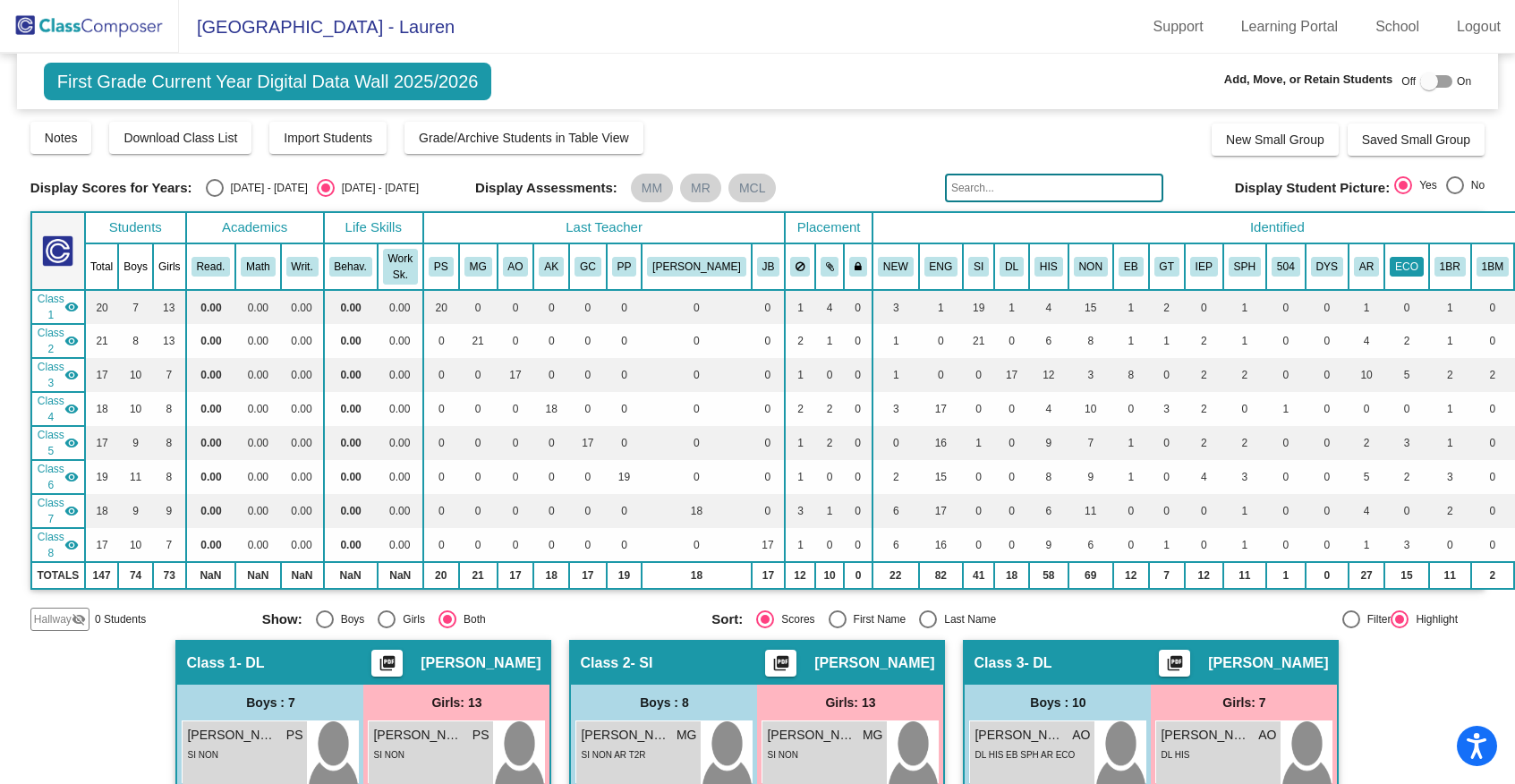
click at [1390, 270] on button "ECO" at bounding box center [1407, 267] width 34 height 20
